Goal: Transaction & Acquisition: Purchase product/service

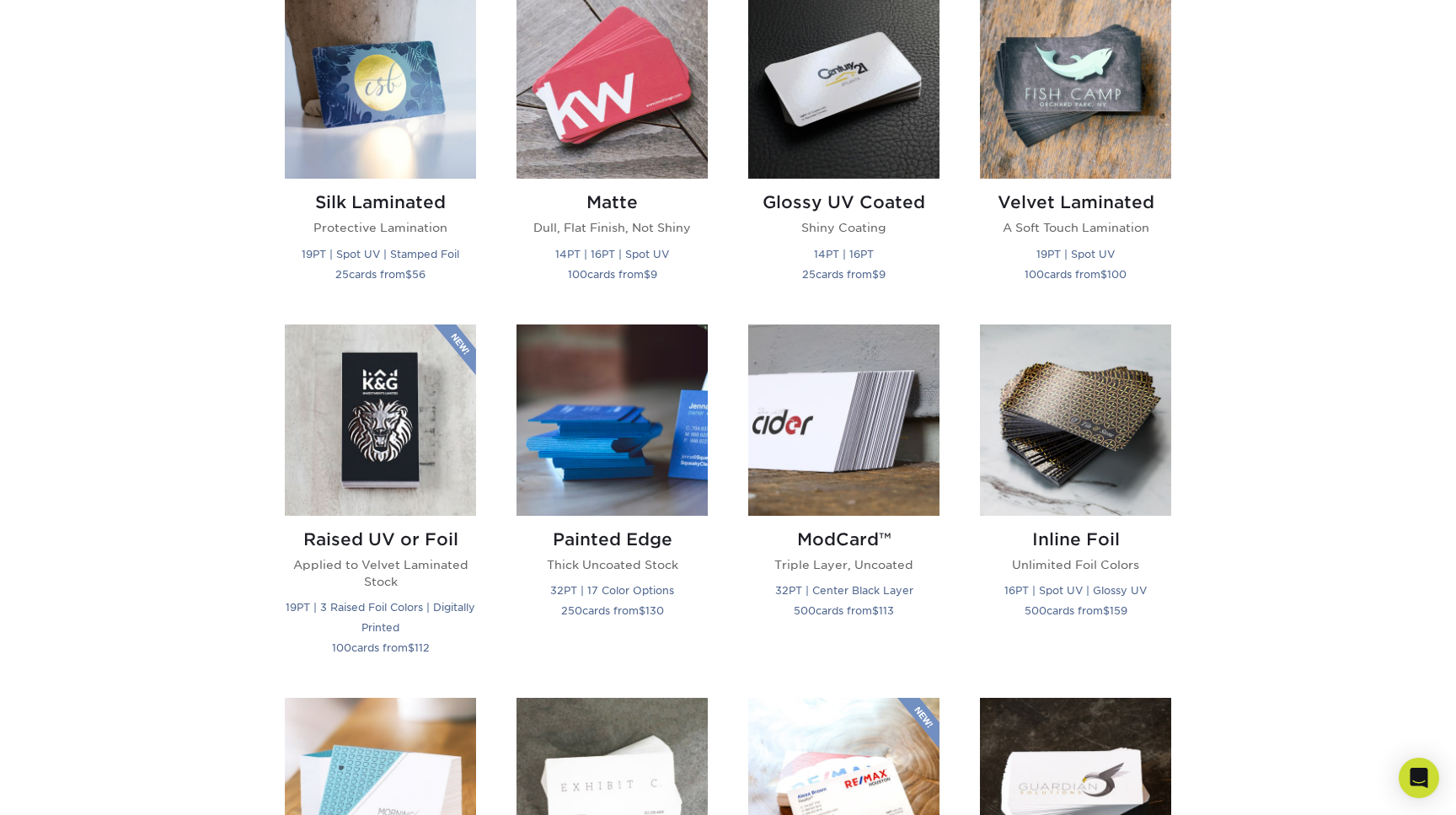
scroll to position [863, 0]
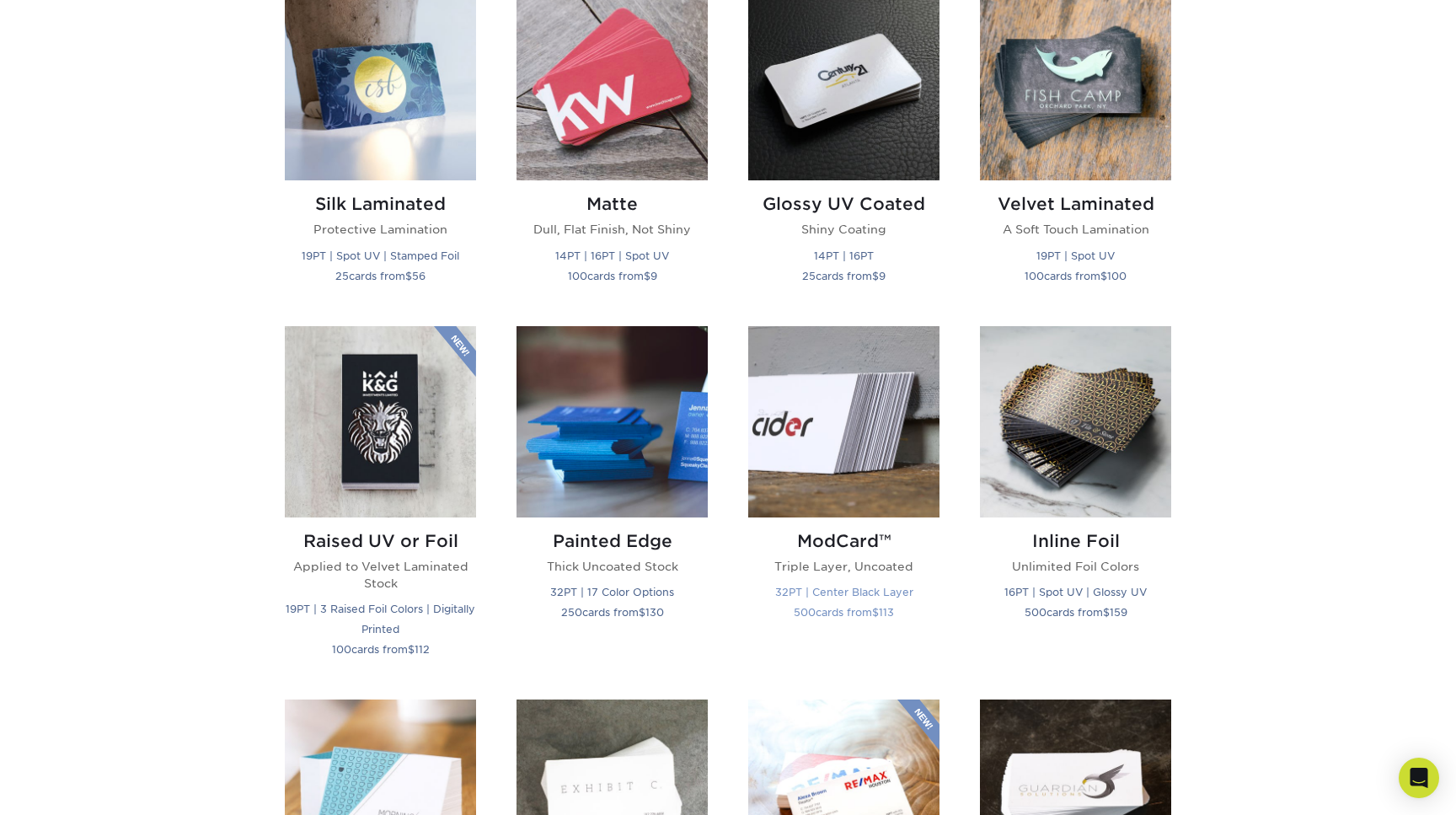
click at [861, 414] on img at bounding box center [843, 421] width 191 height 191
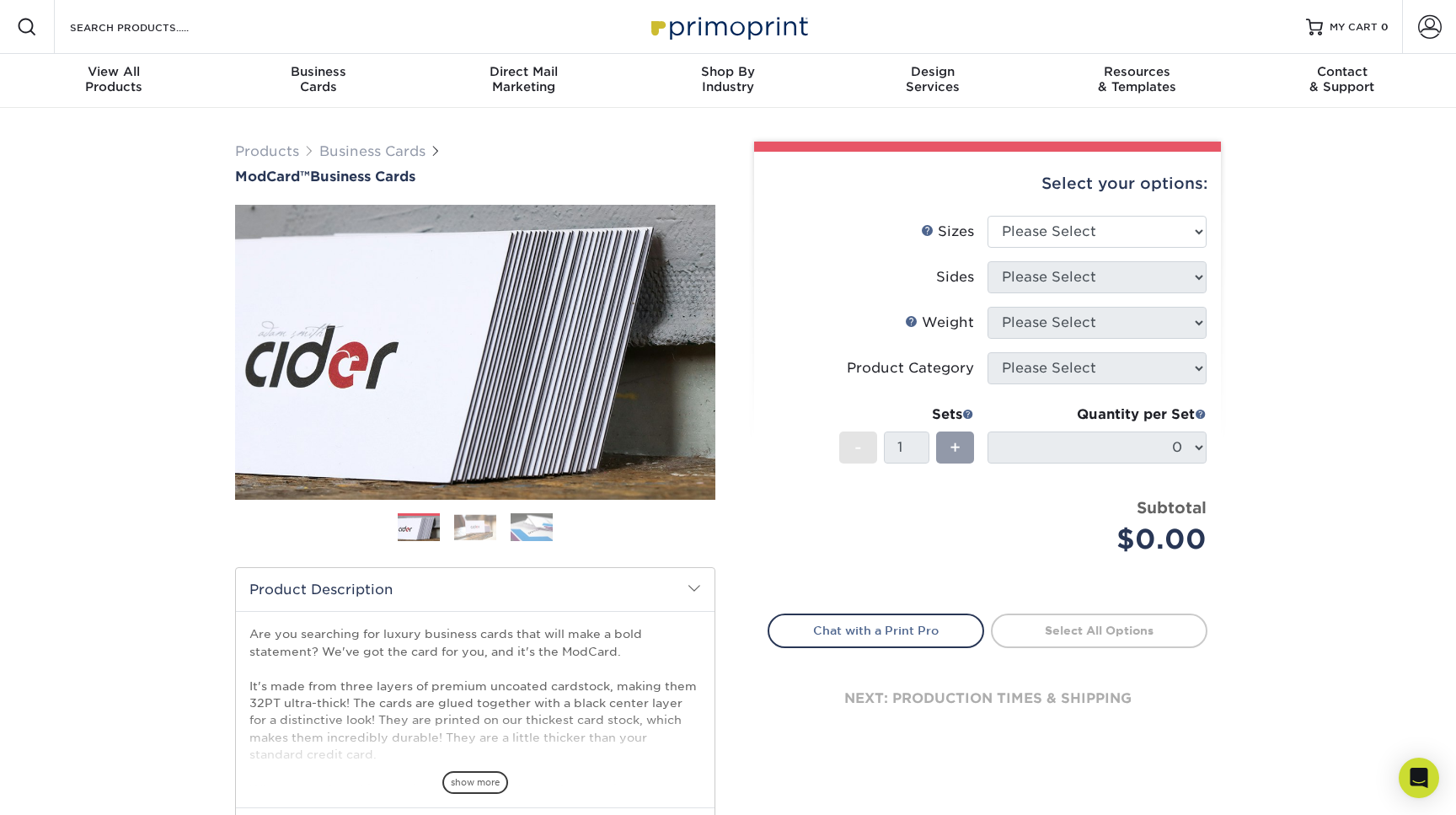
click at [458, 523] on img at bounding box center [475, 526] width 42 height 26
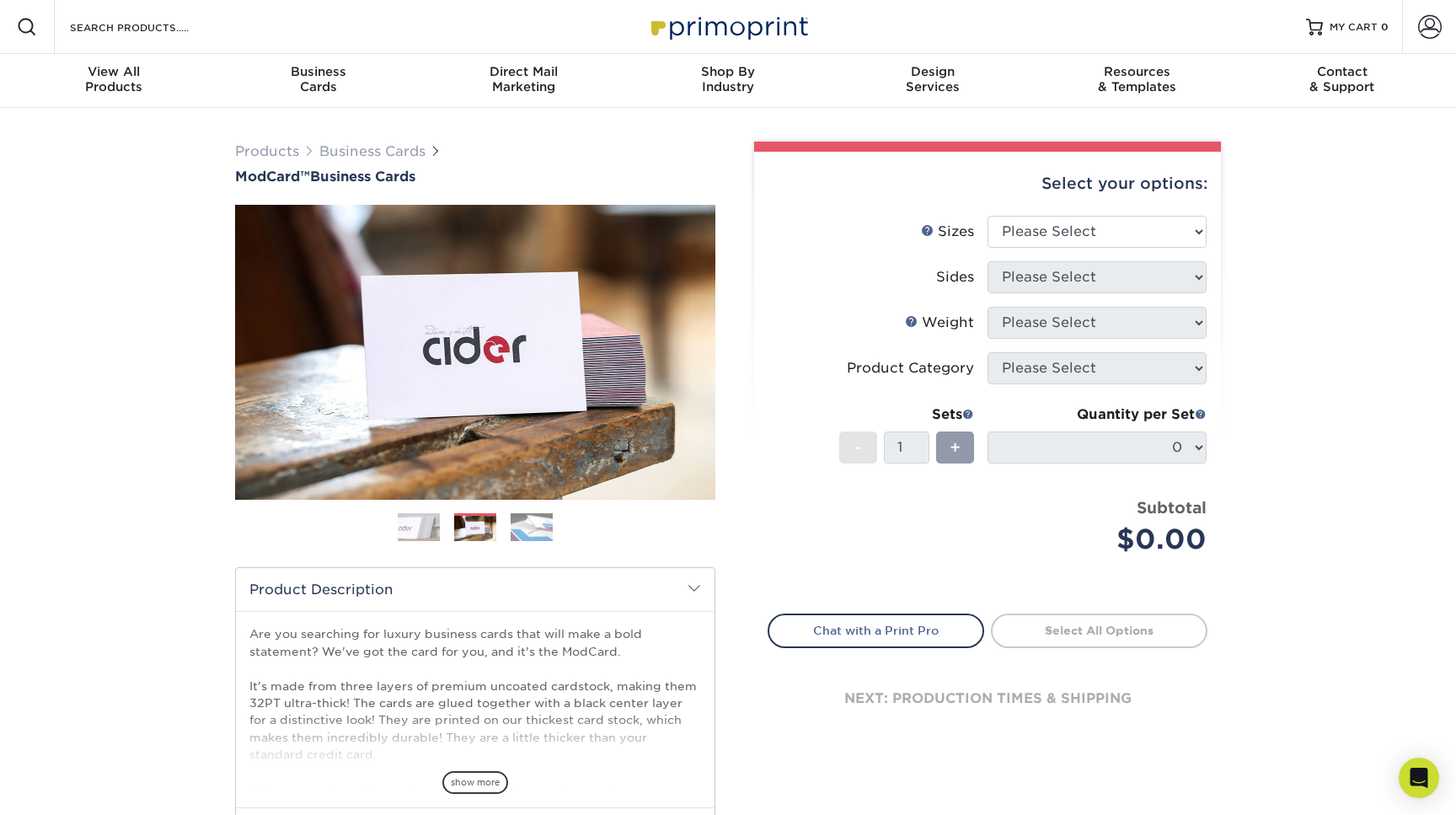
click at [568, 536] on ol at bounding box center [474, 534] width 480 height 40
click at [554, 536] on ol at bounding box center [474, 534] width 480 height 40
click at [533, 534] on img at bounding box center [532, 527] width 42 height 30
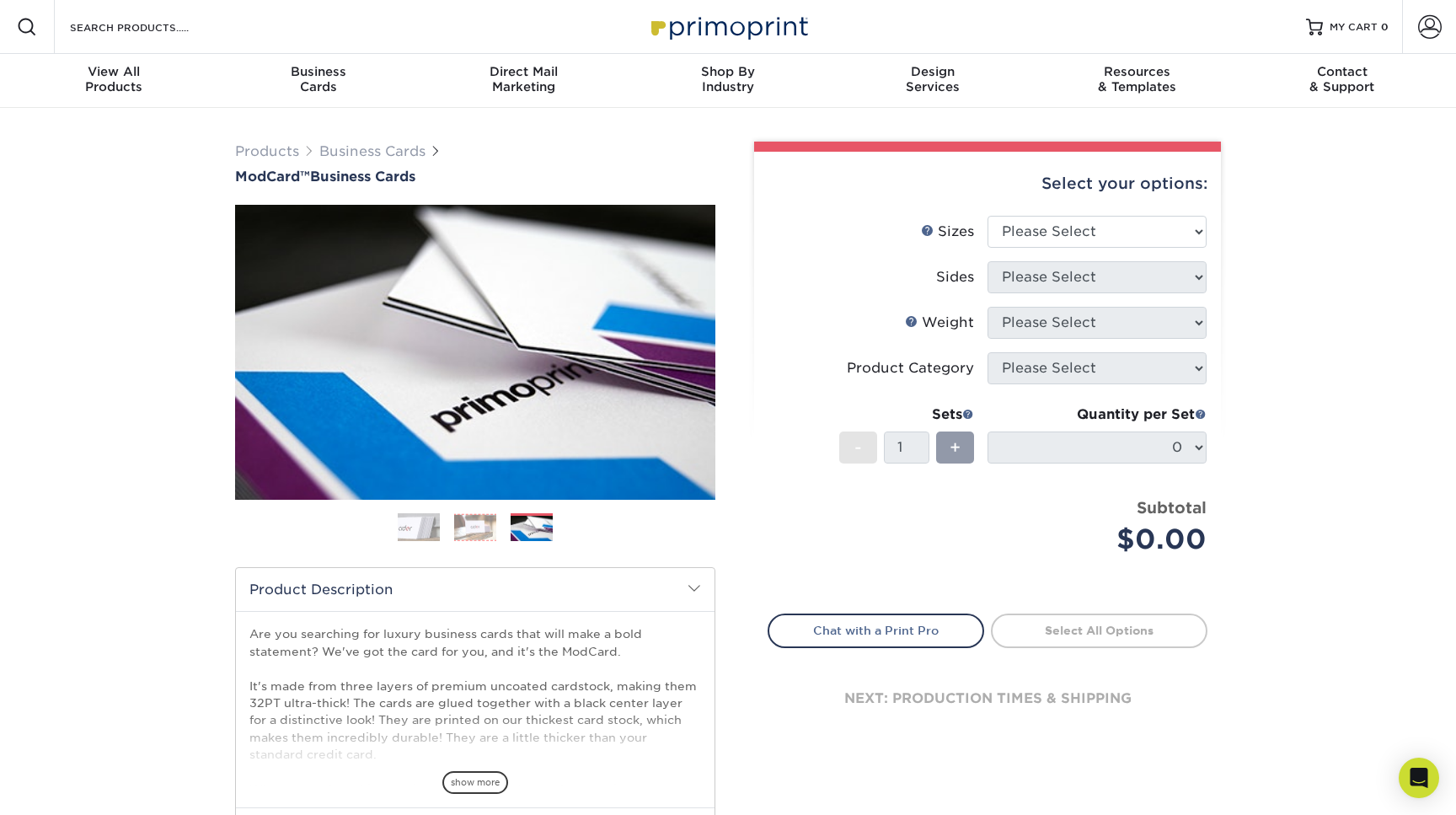
click at [472, 536] on img at bounding box center [475, 526] width 42 height 26
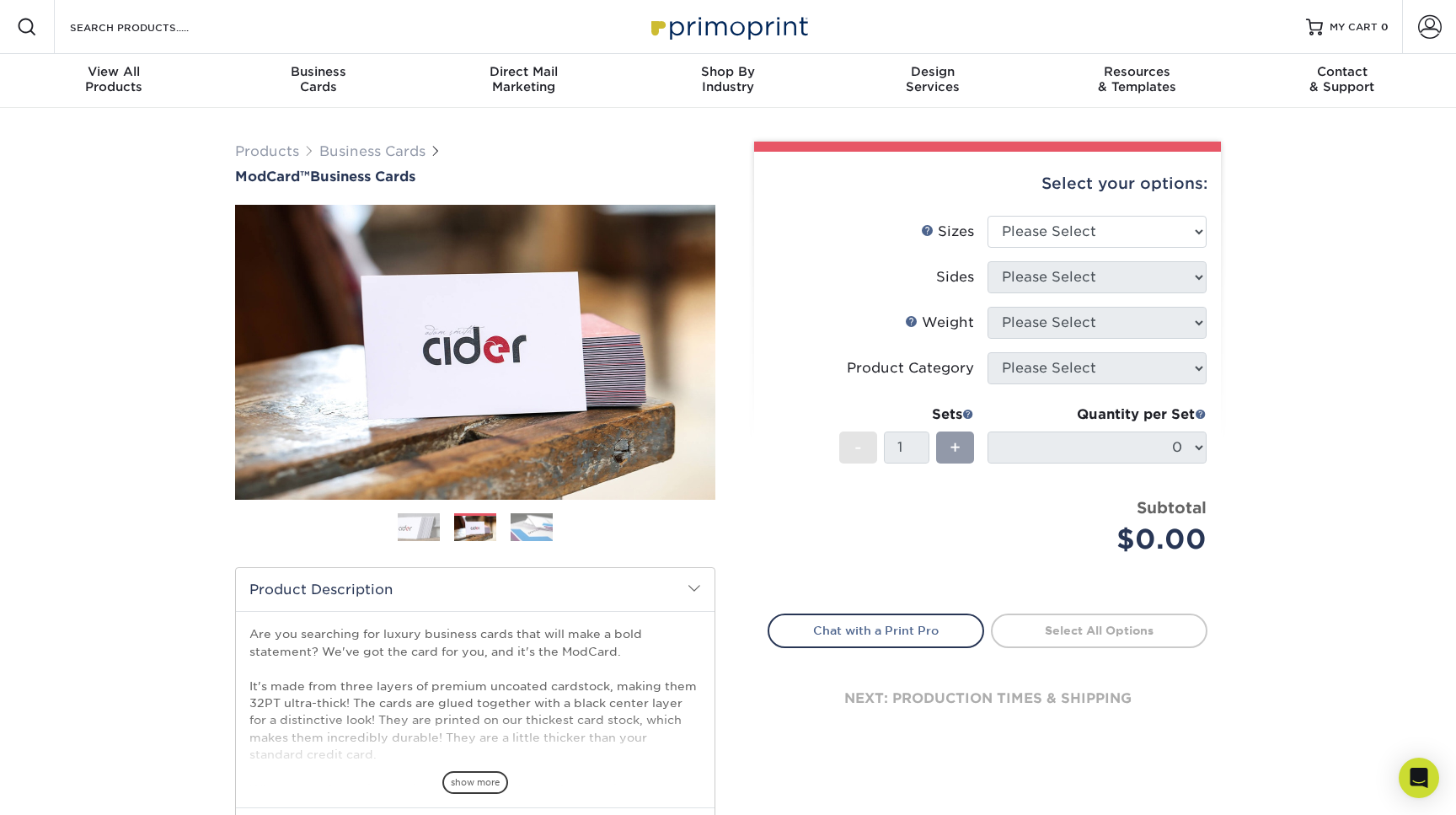
click at [414, 530] on img at bounding box center [419, 528] width 42 height 42
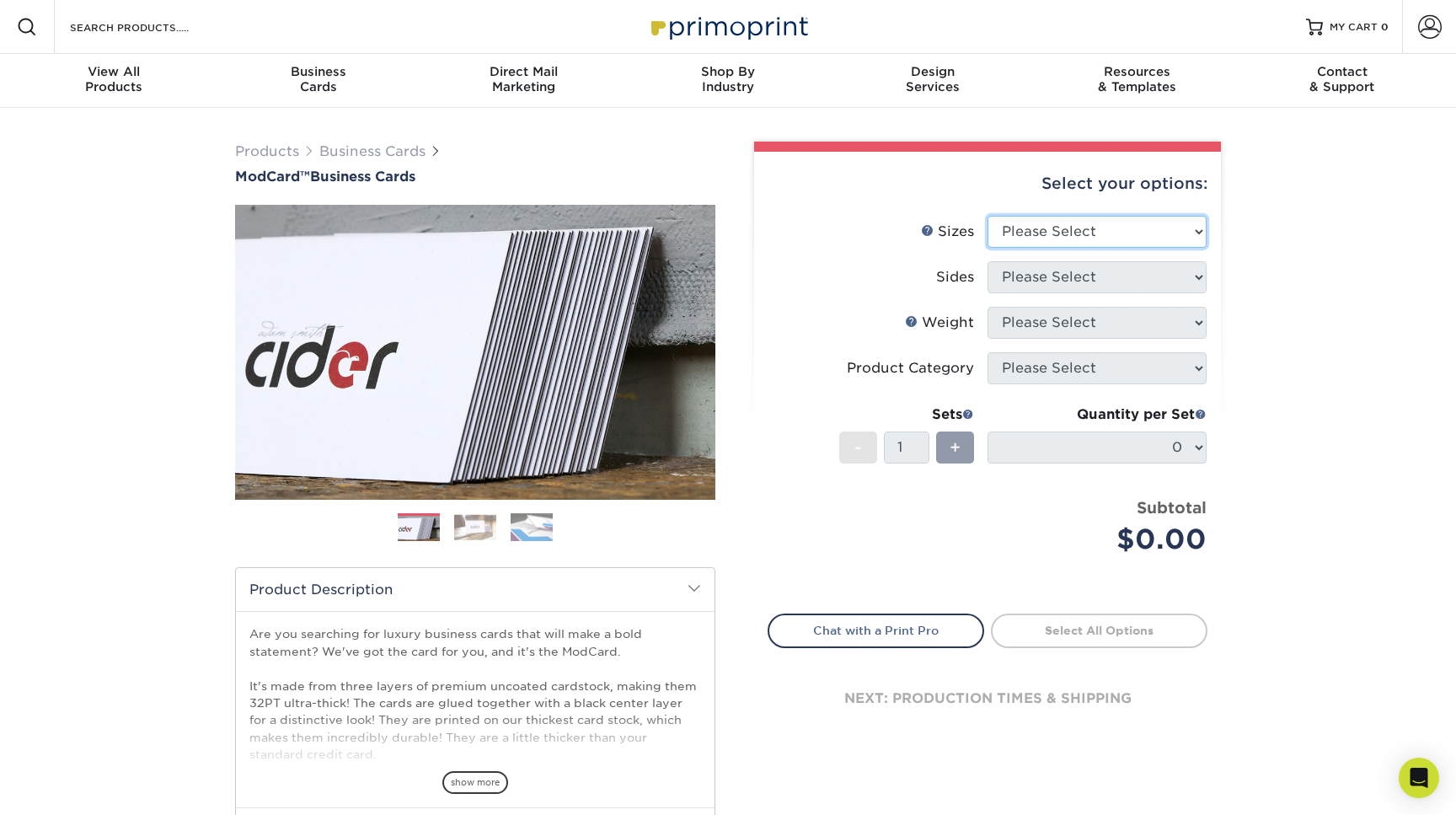
select select "2.00x3.50"
click option "2" x 3.5" - Standard" at bounding box center [0, 0] width 0 height 0
select select "13abbda7-1d64-4f25-8bb2-c179b224825d"
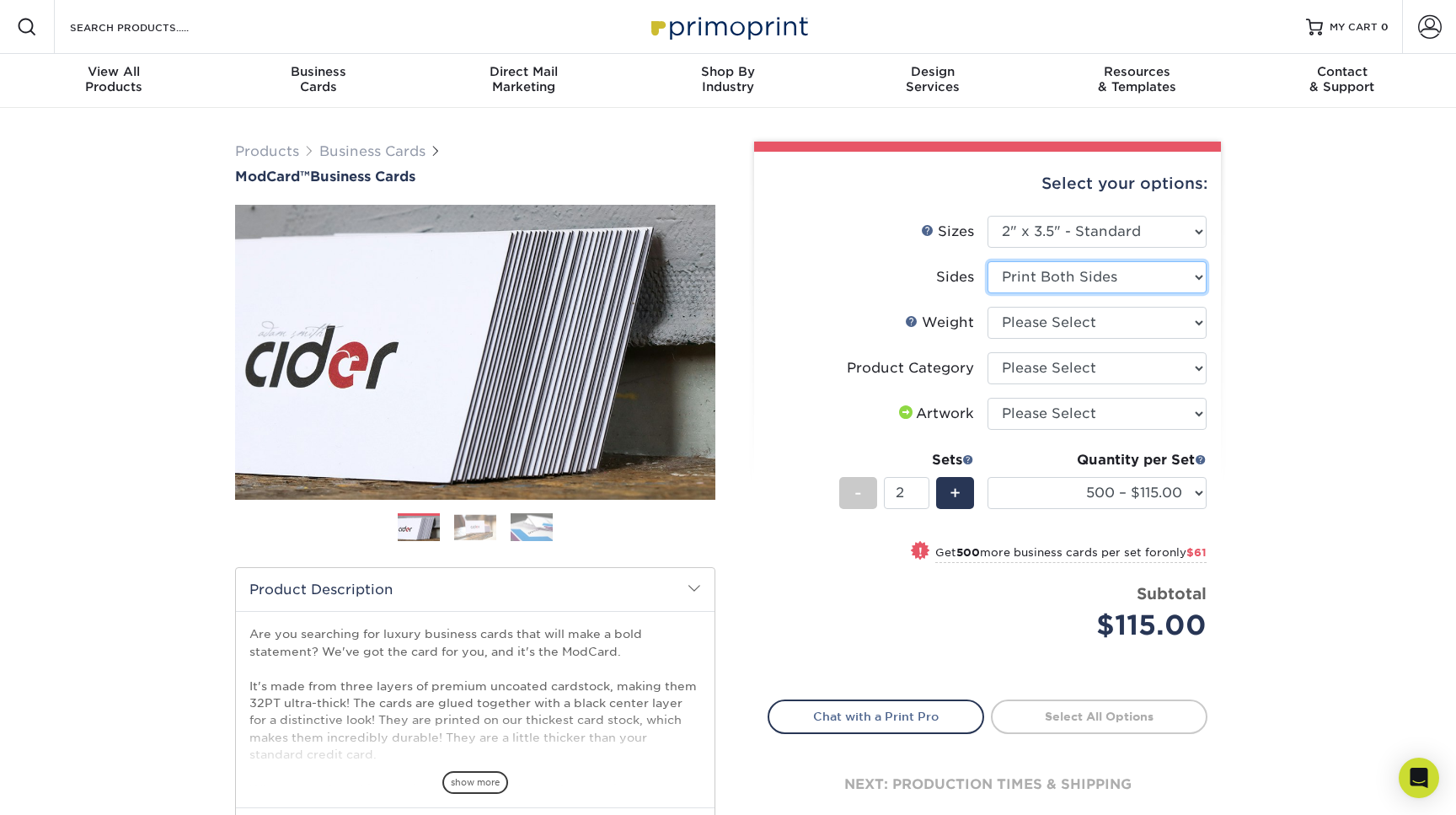
click at [921, 492] on input "2" at bounding box center [906, 493] width 44 height 32
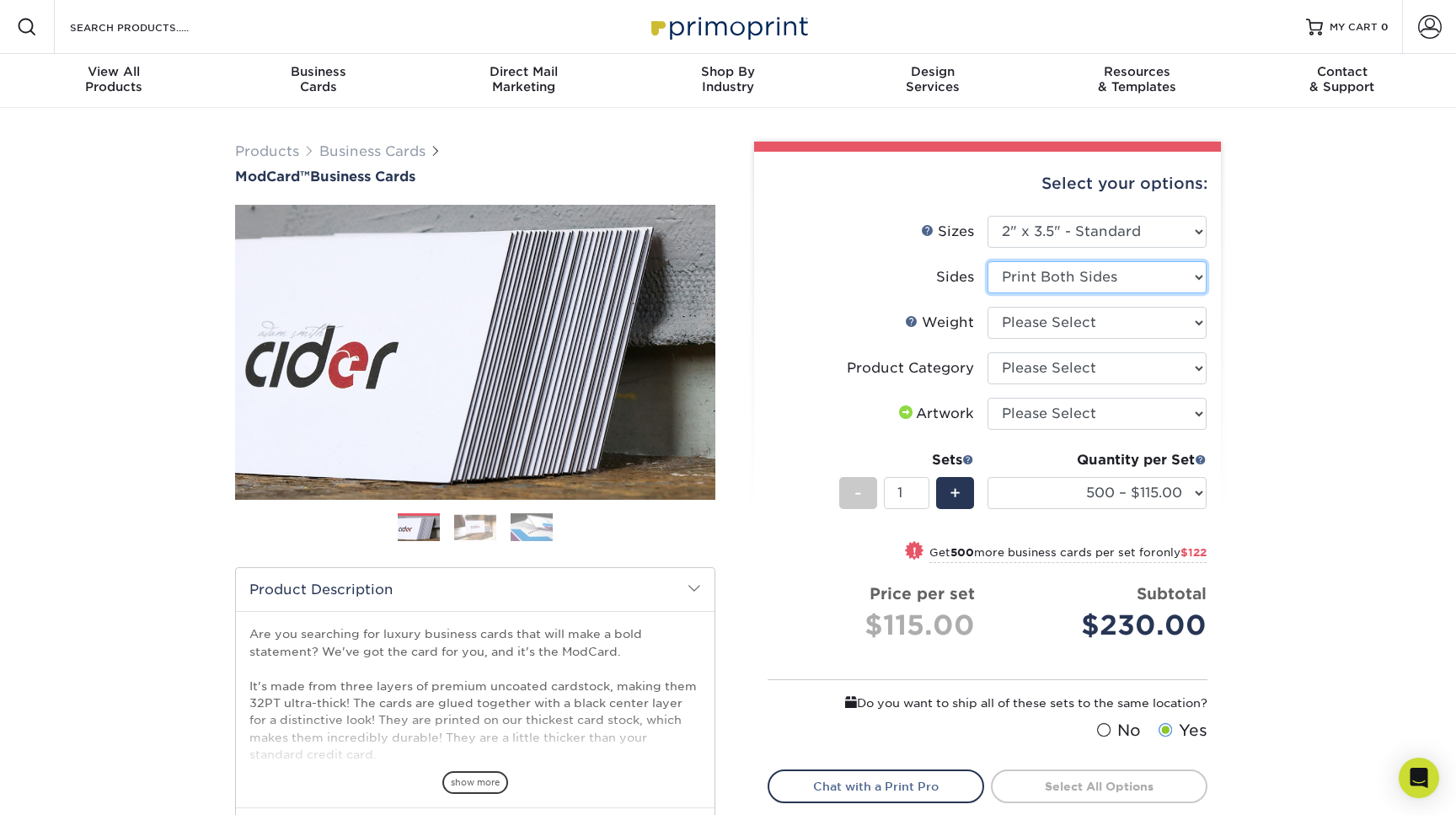
click at [921, 498] on input "1" at bounding box center [906, 493] width 44 height 32
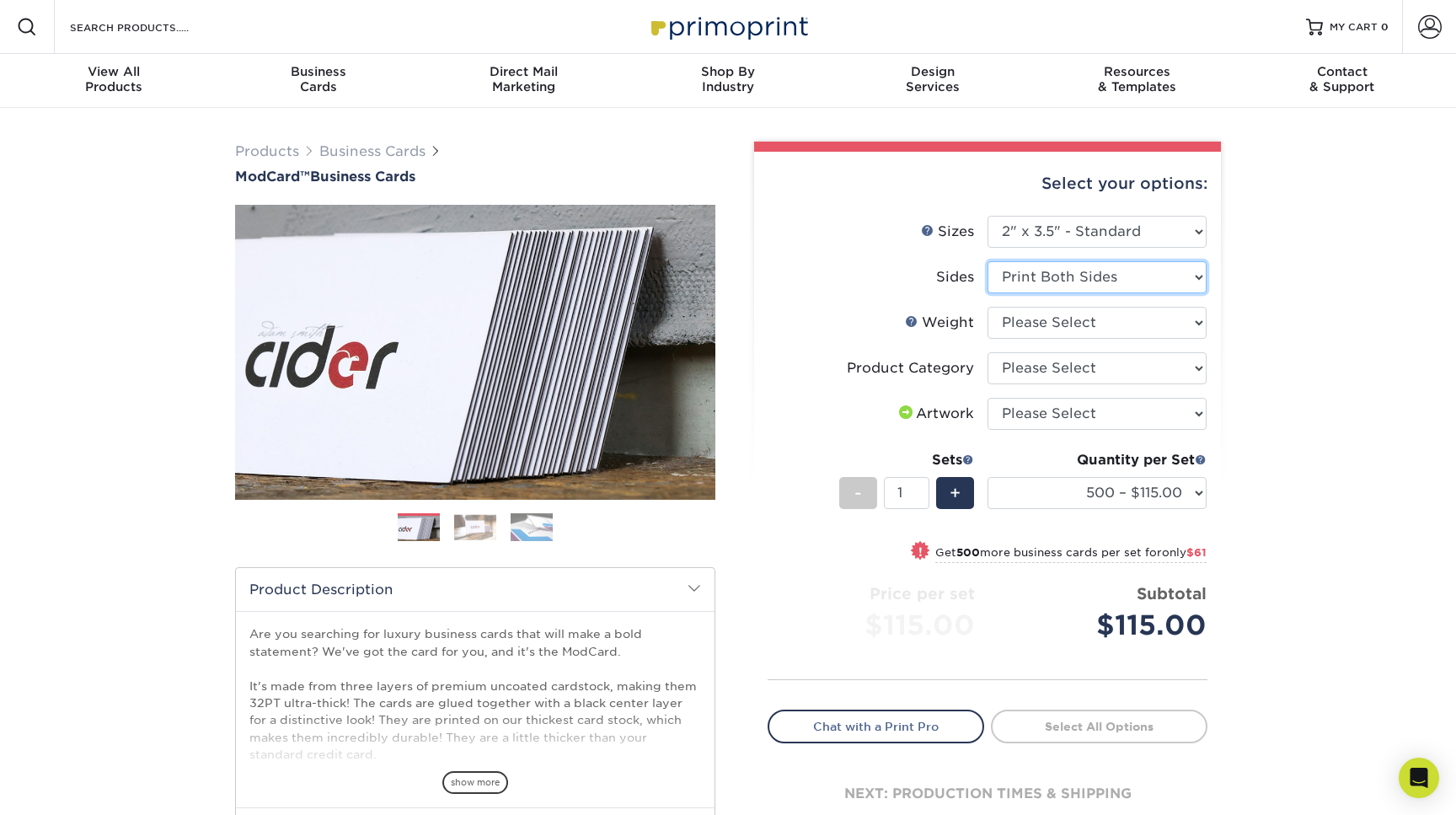
click at [921, 498] on input "1" at bounding box center [906, 493] width 44 height 32
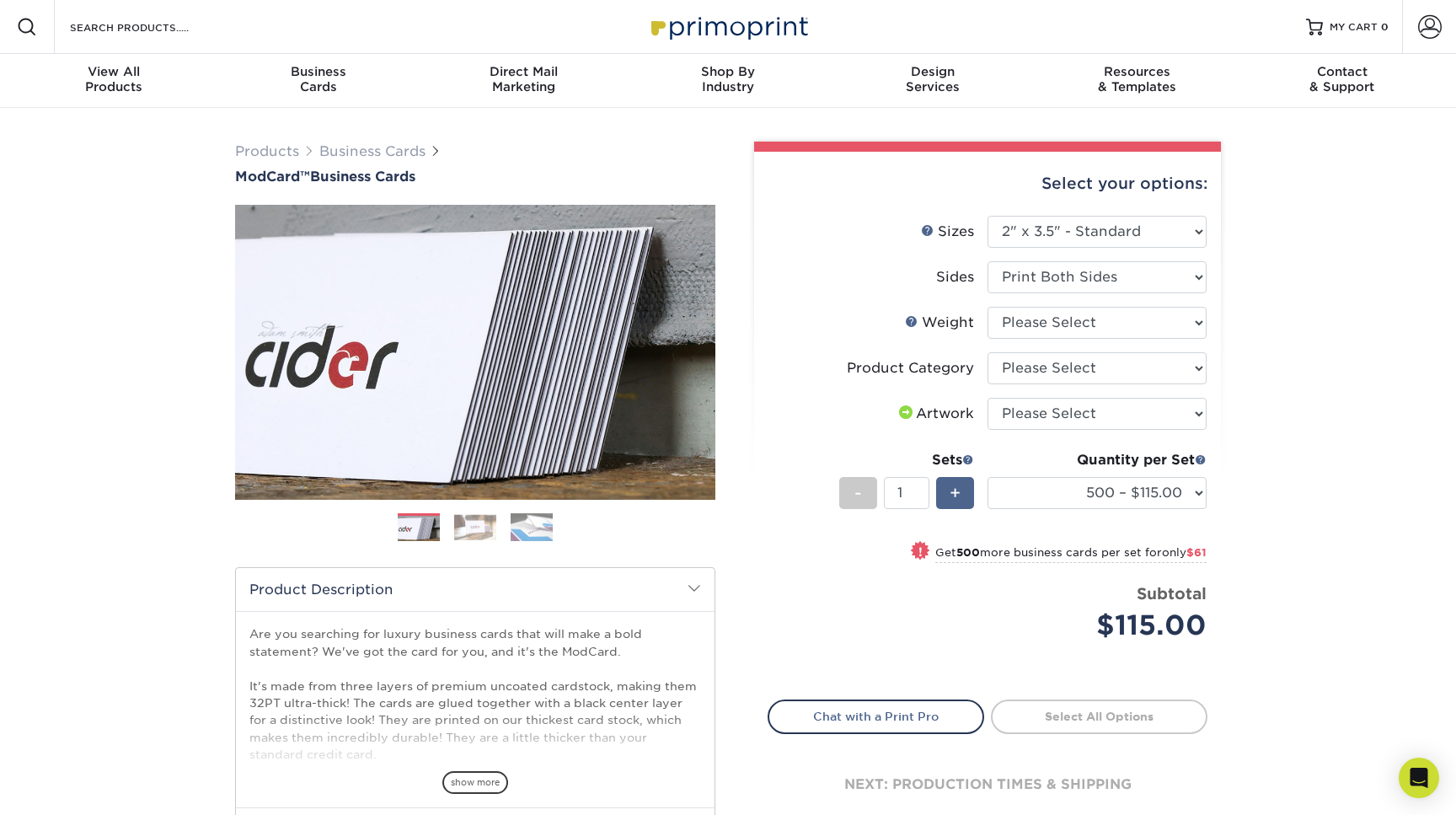
click at [955, 498] on span "+" at bounding box center [954, 493] width 11 height 25
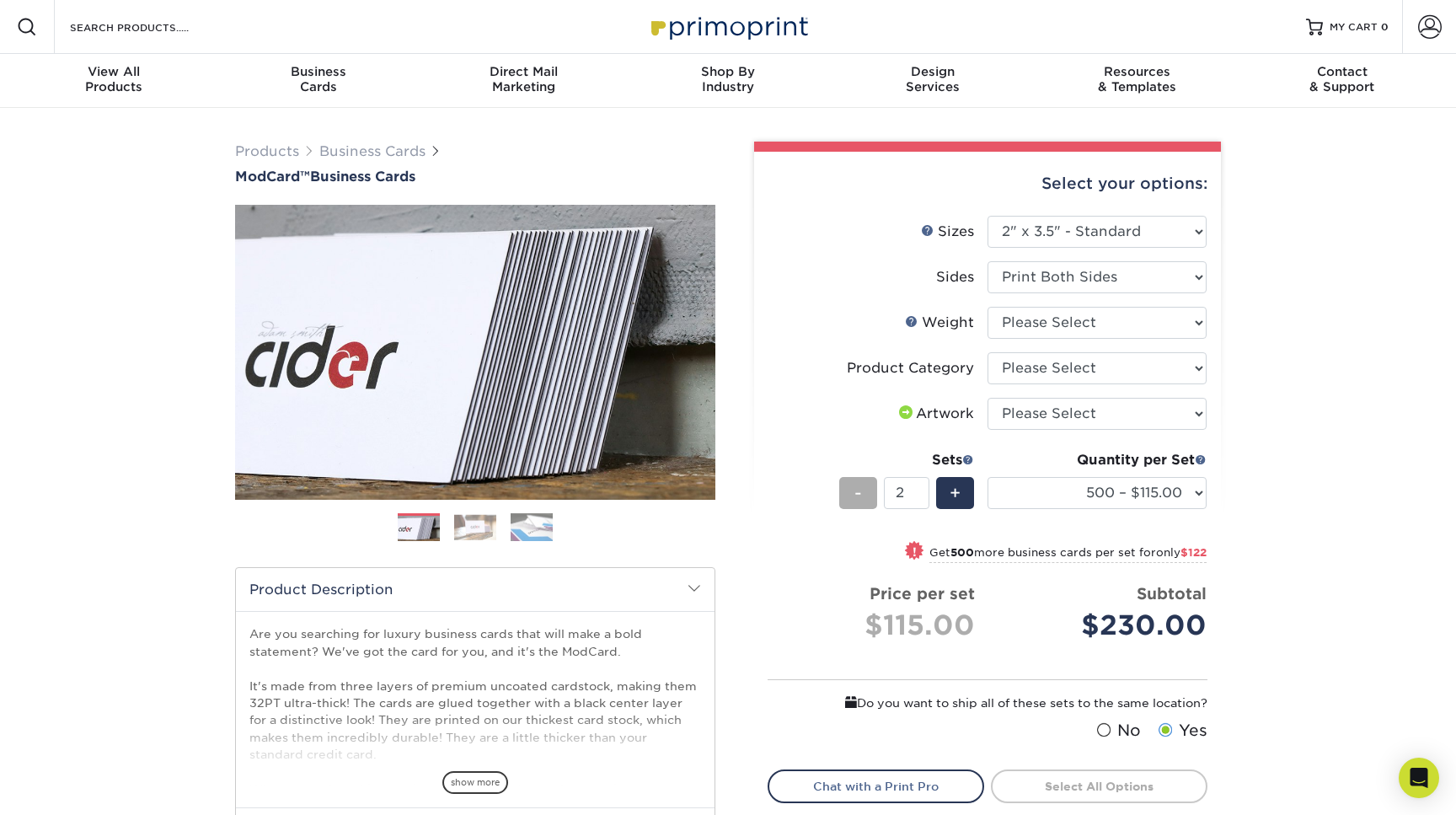
click at [857, 498] on span "-" at bounding box center [858, 493] width 8 height 25
type input "1"
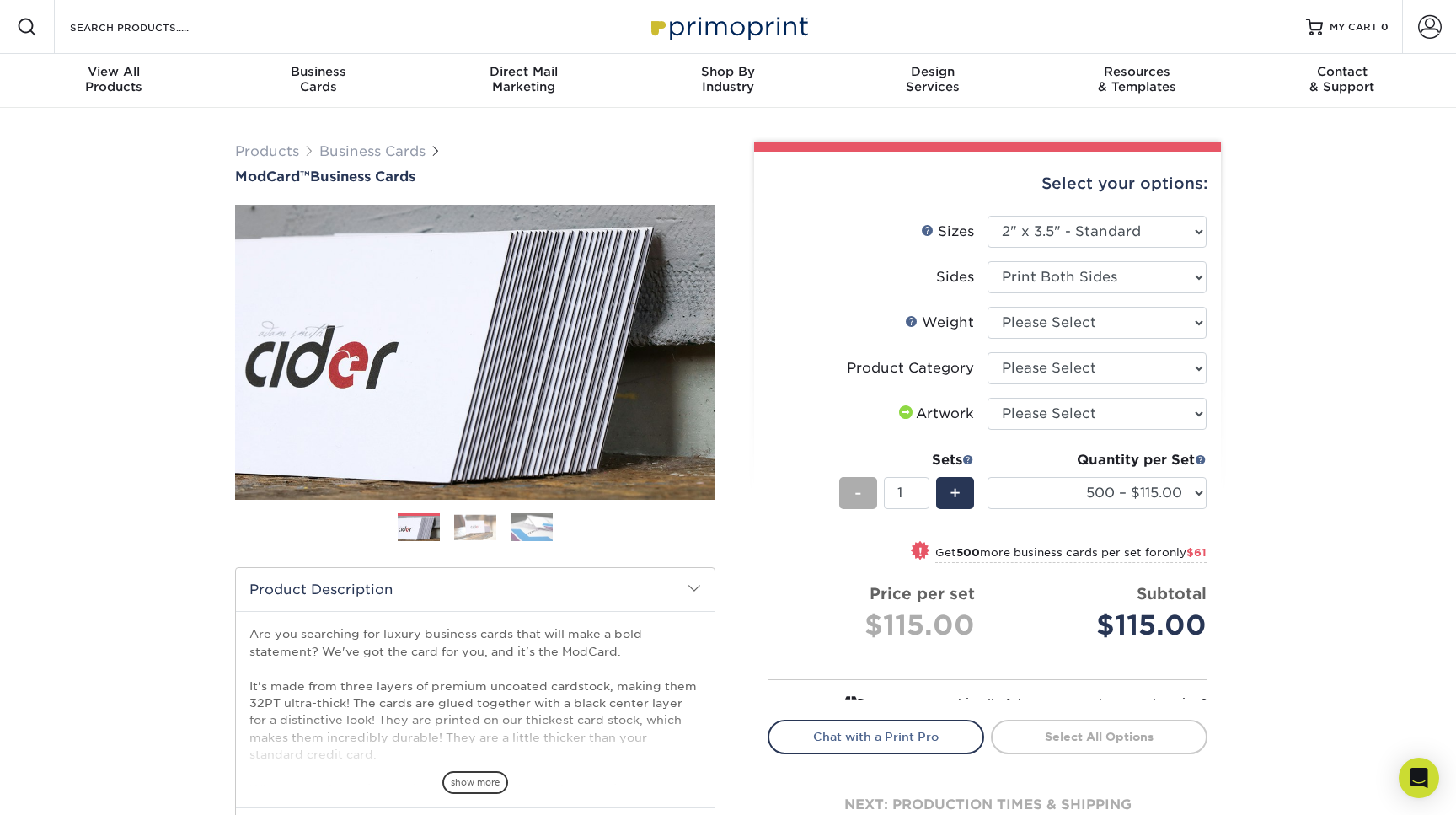
click at [857, 498] on span "-" at bounding box center [858, 493] width 8 height 25
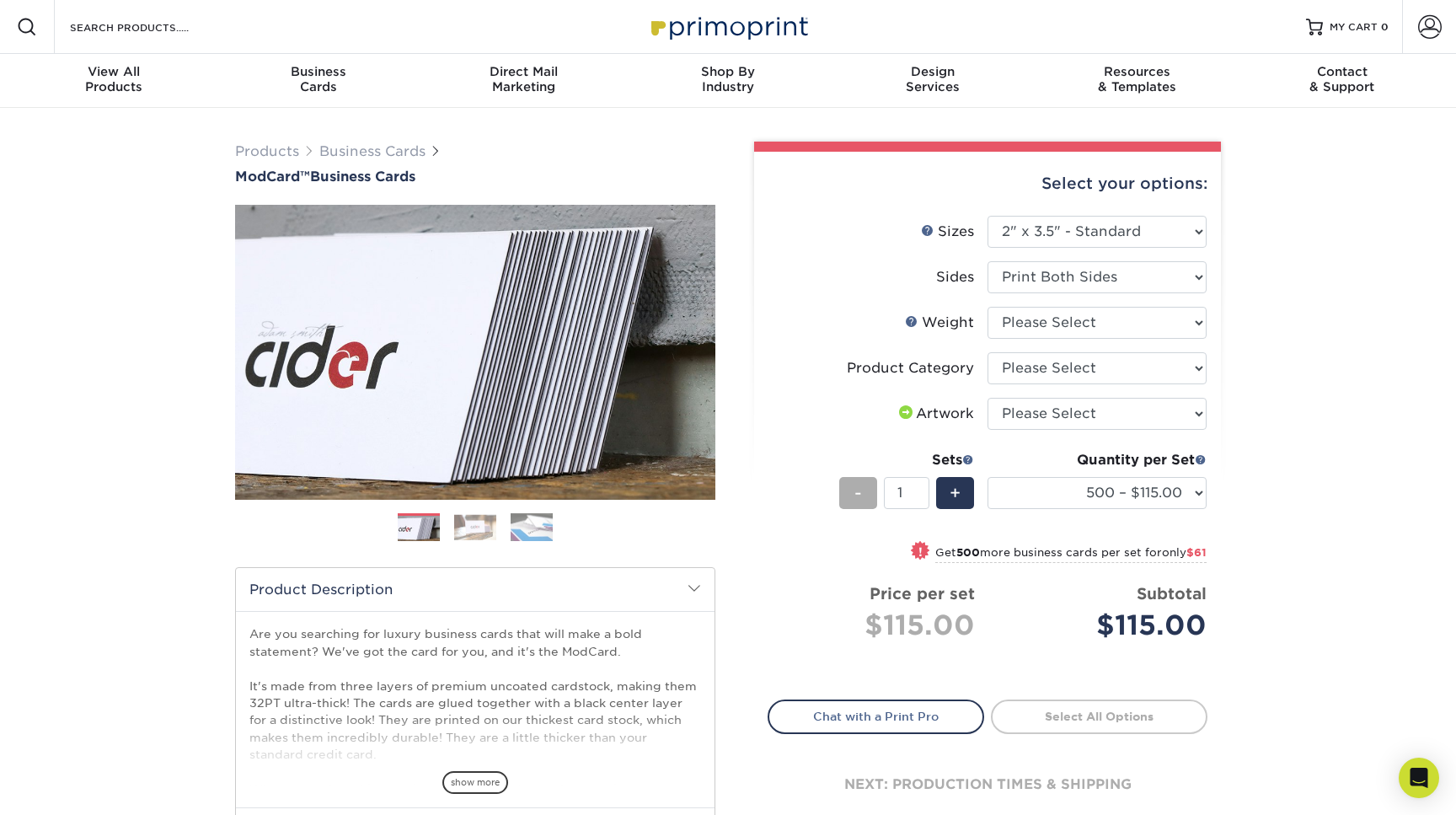
click at [857, 498] on span "-" at bounding box center [858, 493] width 8 height 25
click at [1264, 470] on div "Products Business Cards ModCard™ Business Cards Previous Next" at bounding box center [728, 558] width 1456 height 901
select select "upload"
click option "I will upload files" at bounding box center [0, 0] width 0 height 0
select select "3b5148f1-0588-4f88-a218-97bcfdce65c1"
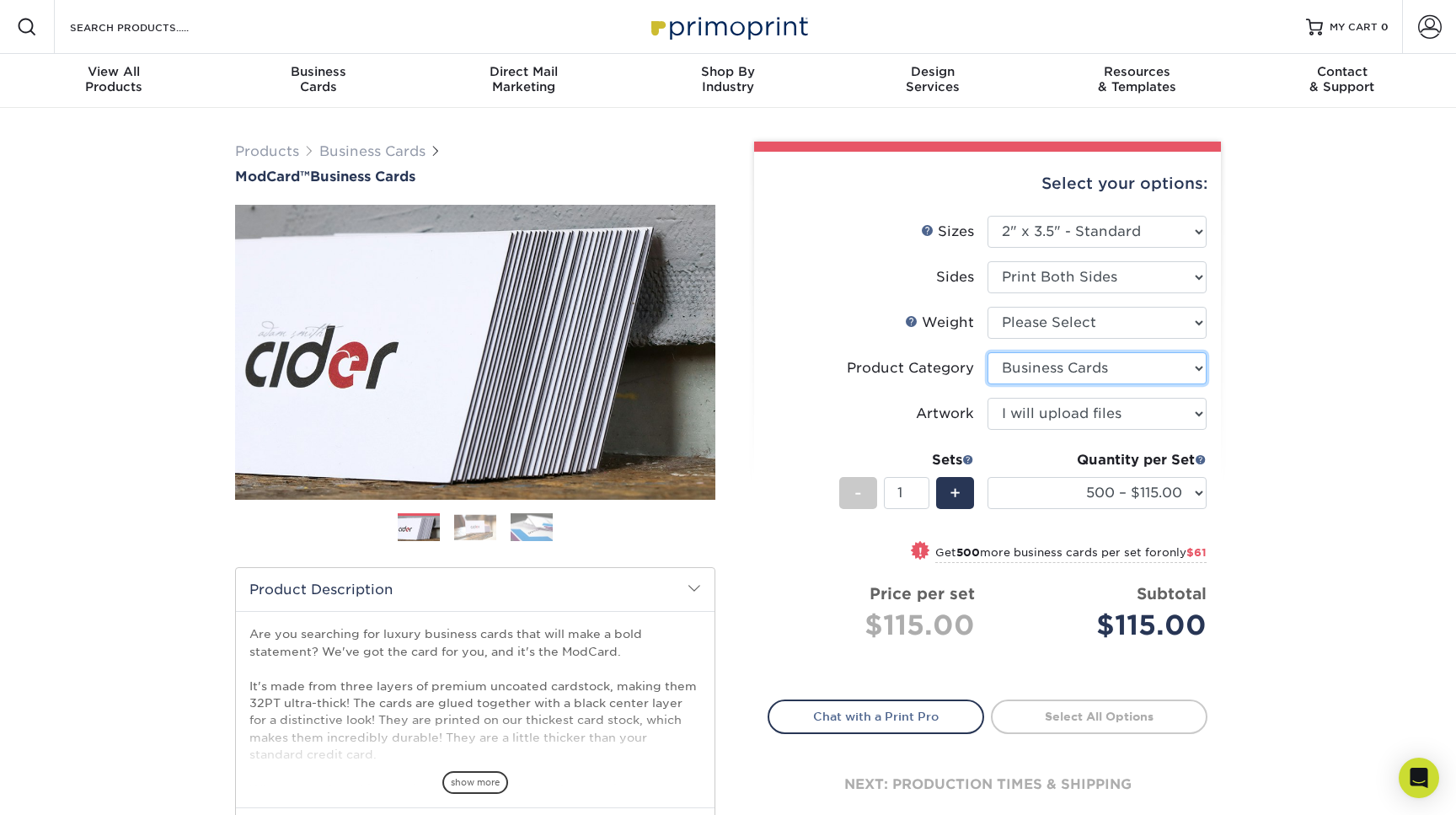
click option "Business Cards" at bounding box center [0, 0] width 0 height 0
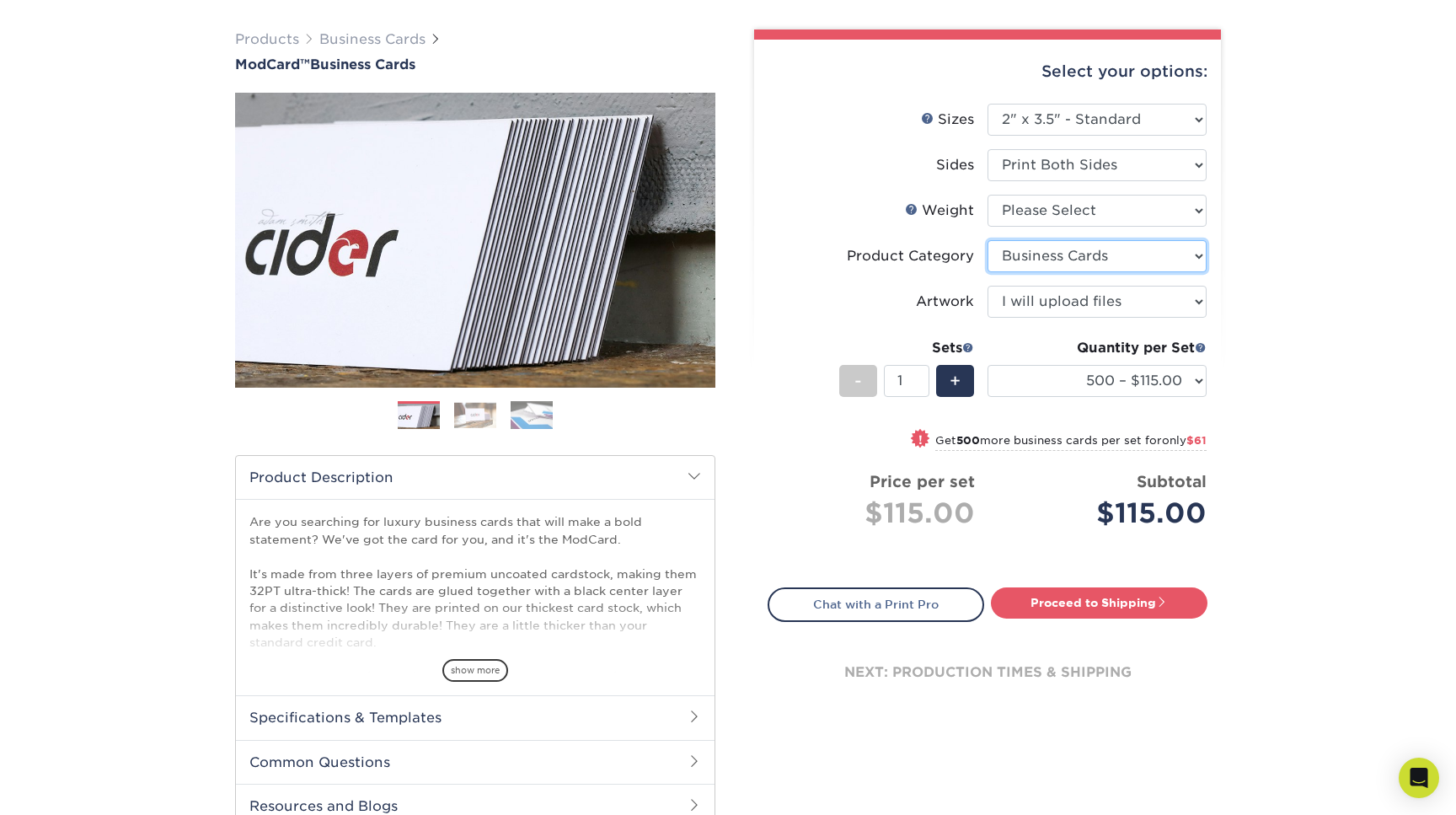
scroll to position [98, 0]
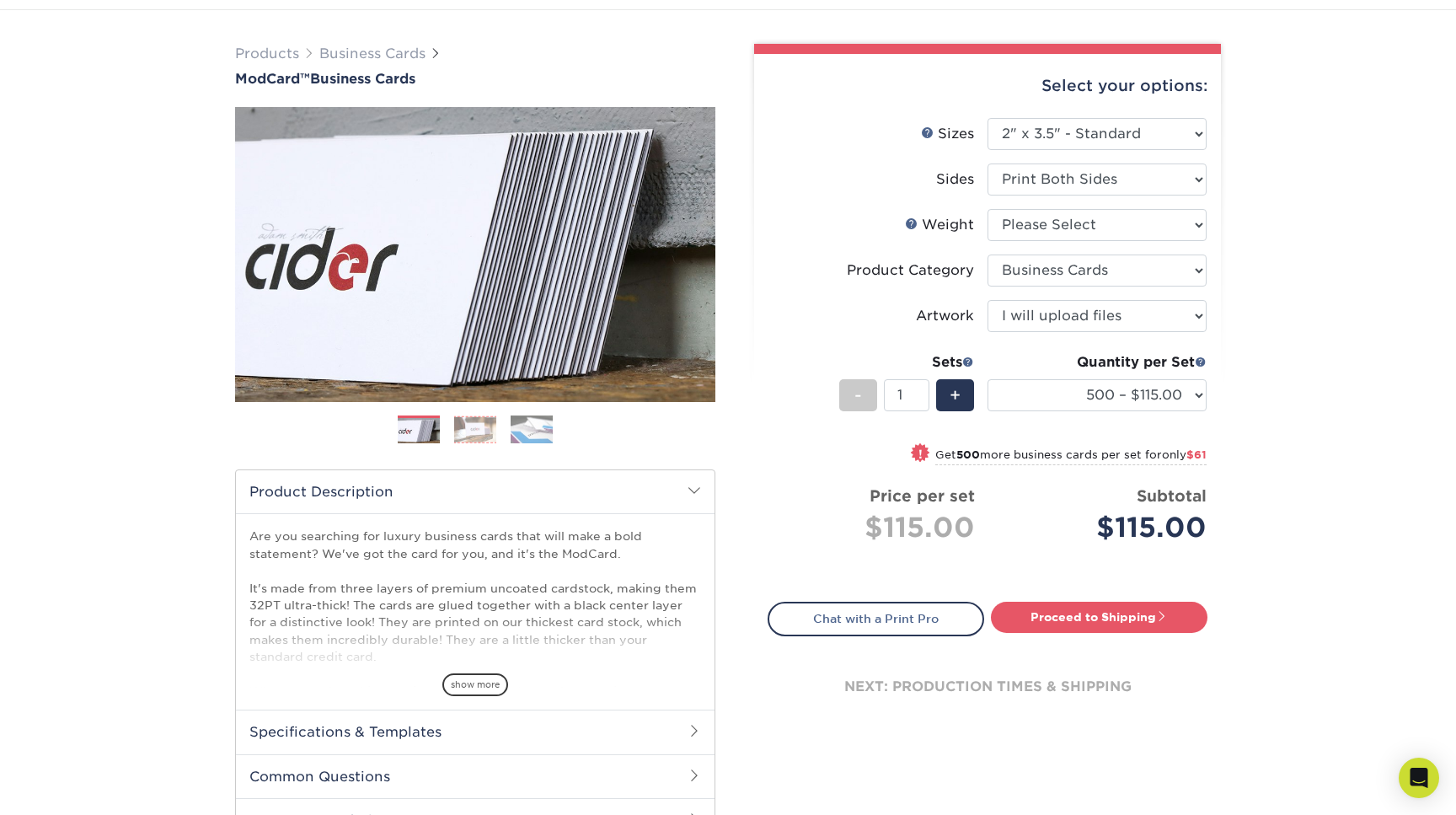
click at [479, 439] on img at bounding box center [475, 429] width 42 height 26
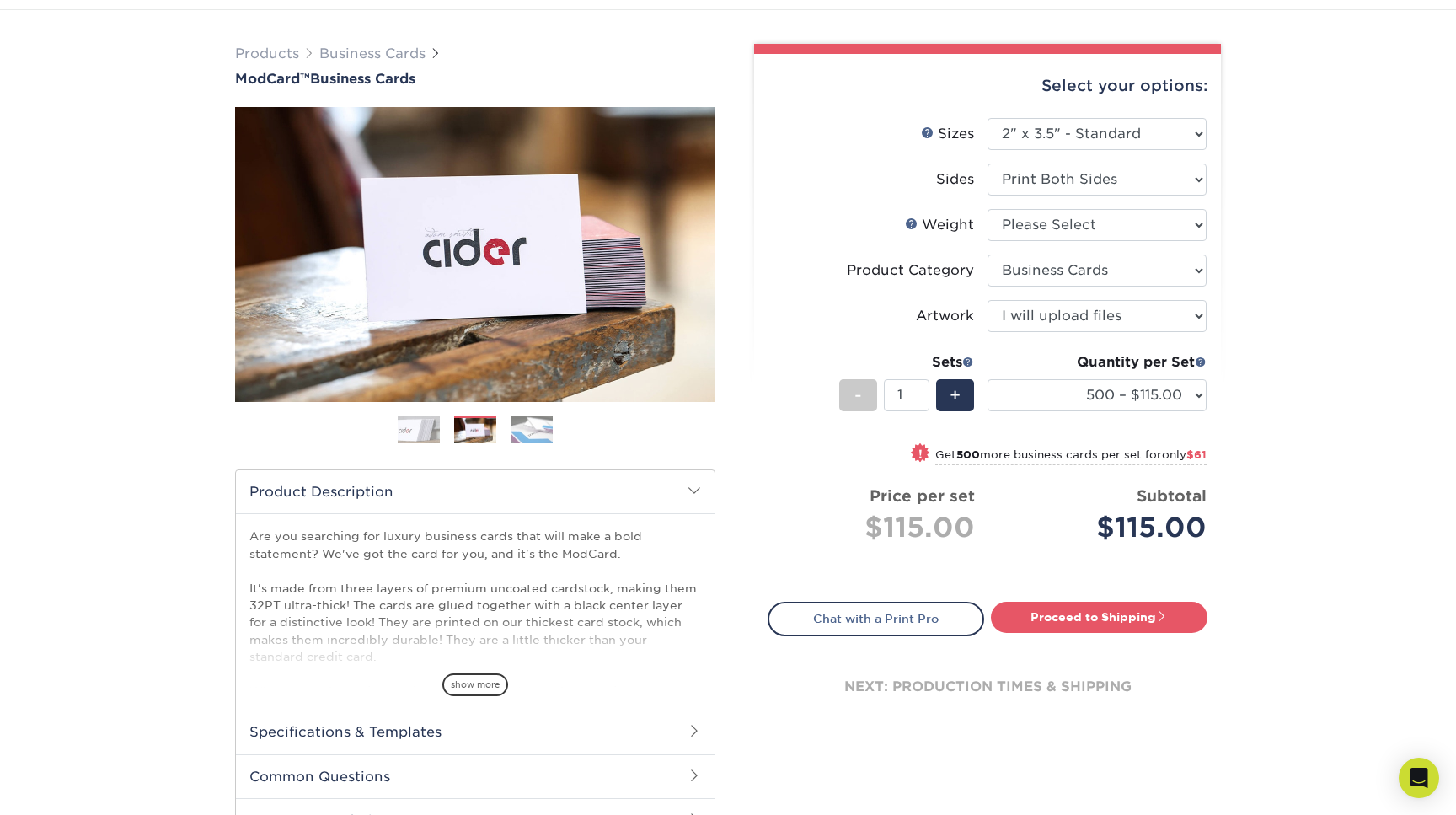
click at [529, 439] on img at bounding box center [532, 429] width 42 height 30
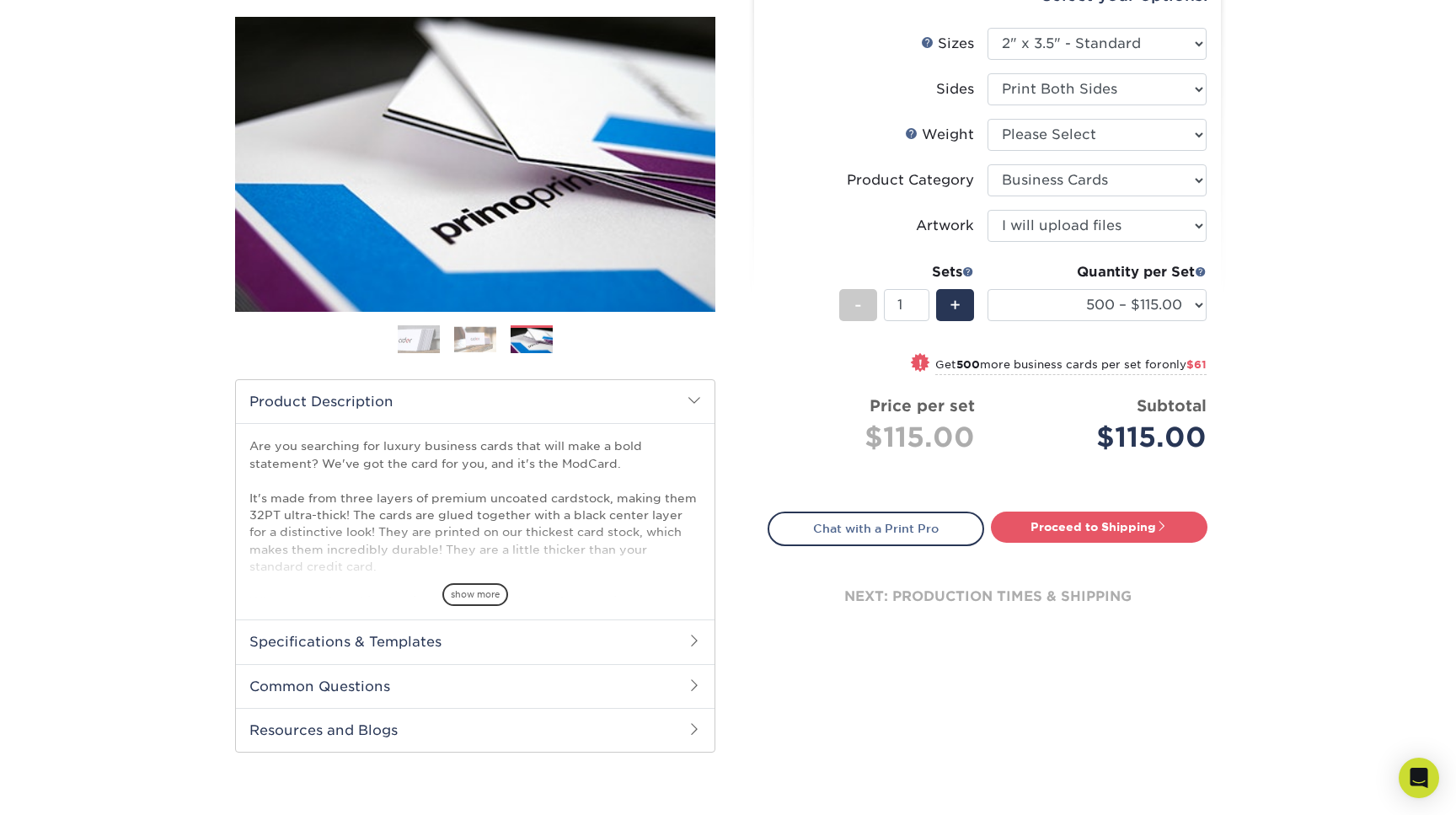
scroll to position [194, 0]
